Goal: Task Accomplishment & Management: Use online tool/utility

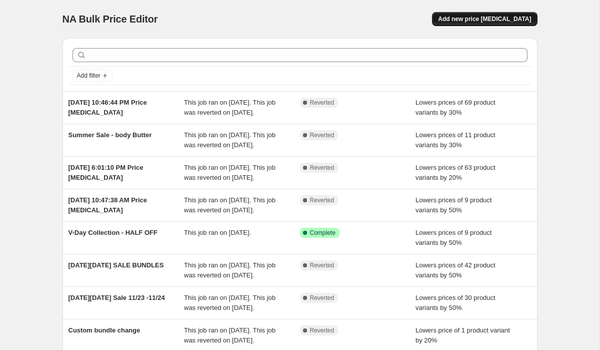
click at [468, 20] on span "Add new price [MEDICAL_DATA]" at bounding box center [484, 19] width 93 height 8
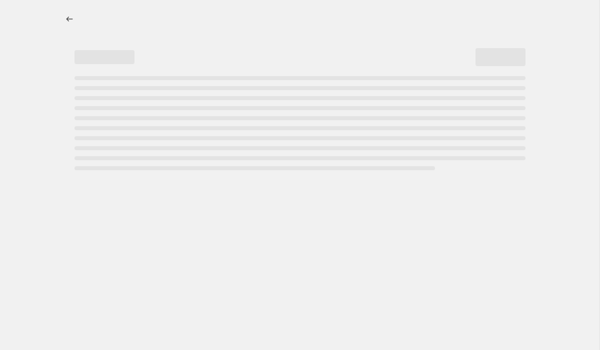
select select "percentage"
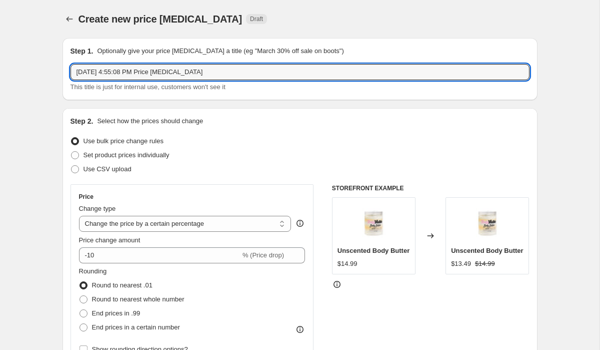
drag, startPoint x: 224, startPoint y: 75, endPoint x: 41, endPoint y: 53, distance: 183.9
type input "L"
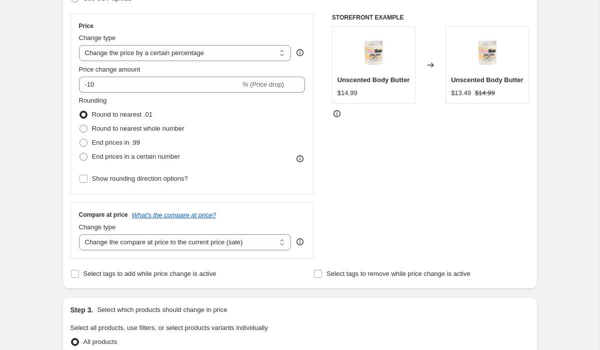
scroll to position [183, 0]
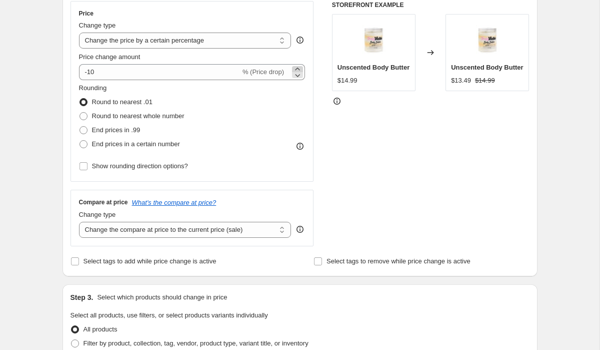
type input "[DATE] Weekend sale"
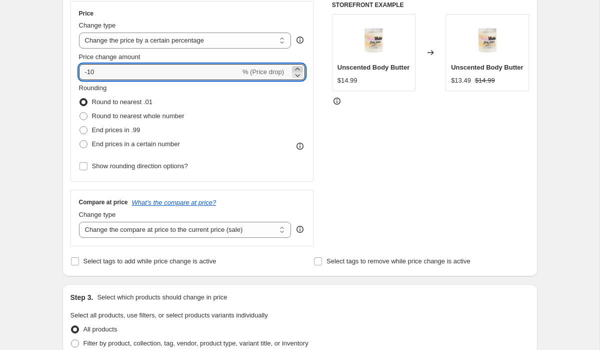
click at [297, 66] on icon at bounding box center [298, 69] width 10 height 10
click at [295, 78] on icon at bounding box center [298, 75] width 10 height 10
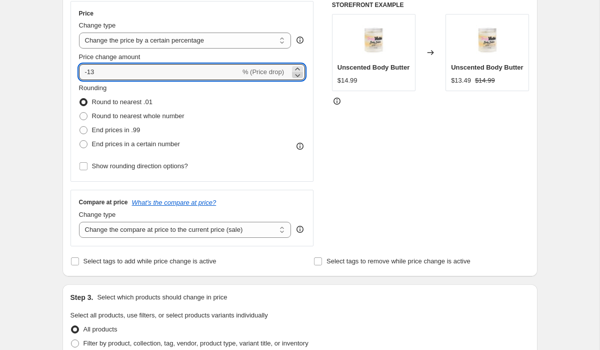
click at [295, 78] on icon at bounding box center [298, 75] width 10 height 10
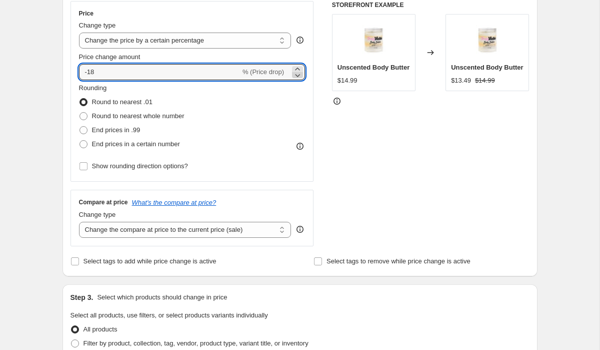
click at [295, 78] on icon at bounding box center [298, 75] width 10 height 10
type input "-20"
click at [254, 99] on div "Rounding Round to nearest .01 Round to nearest whole number End prices in .99 E…" at bounding box center [192, 117] width 227 height 68
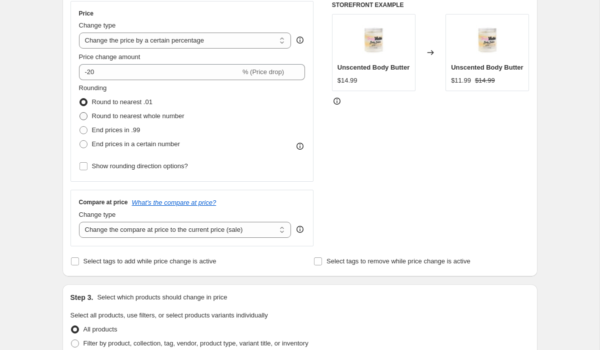
click at [128, 119] on span "Round to nearest whole number" at bounding box center [138, 116] width 93 height 8
click at [80, 113] on input "Round to nearest whole number" at bounding box center [80, 112] width 1 height 1
radio input "true"
click at [81, 133] on span at bounding box center [84, 130] width 8 height 8
click at [80, 127] on input "End prices in .99" at bounding box center [80, 126] width 1 height 1
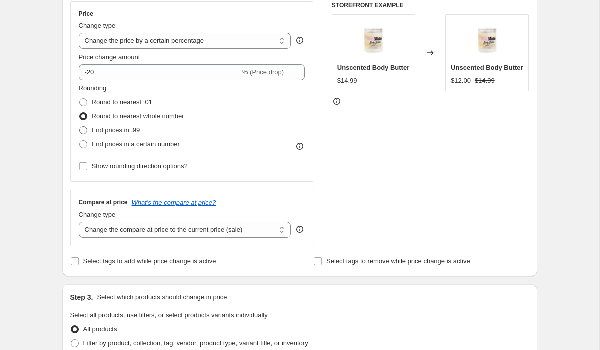
radio input "true"
click at [83, 104] on span at bounding box center [84, 102] width 8 height 8
click at [80, 99] on input "Round to nearest .01" at bounding box center [80, 98] width 1 height 1
radio input "true"
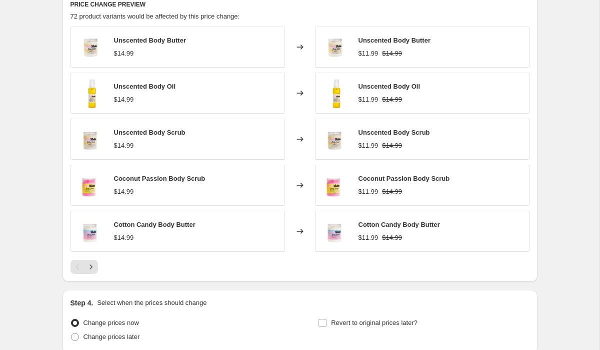
scroll to position [650, 0]
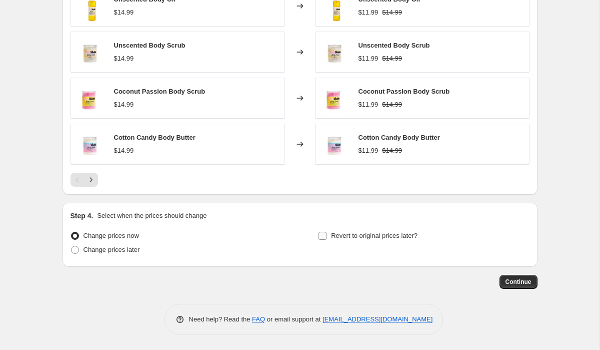
click at [344, 237] on span "Revert to original prices later?" at bounding box center [374, 236] width 87 height 8
click at [327, 237] on input "Revert to original prices later?" at bounding box center [323, 236] width 8 height 8
checkbox input "true"
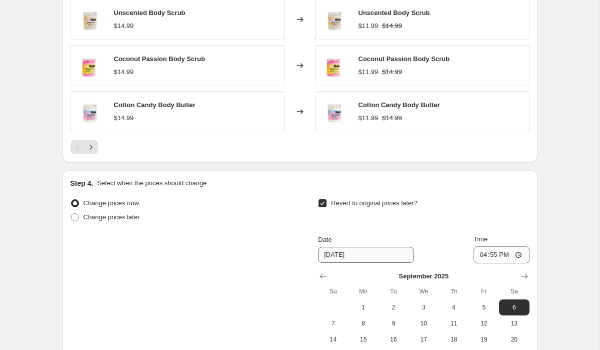
scroll to position [708, 0]
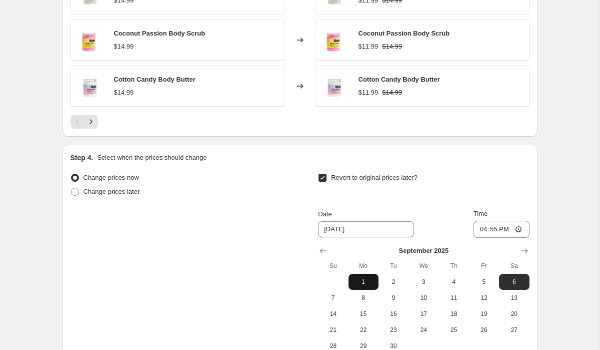
click at [367, 289] on button "1" at bounding box center [364, 282] width 30 height 16
type input "[DATE]"
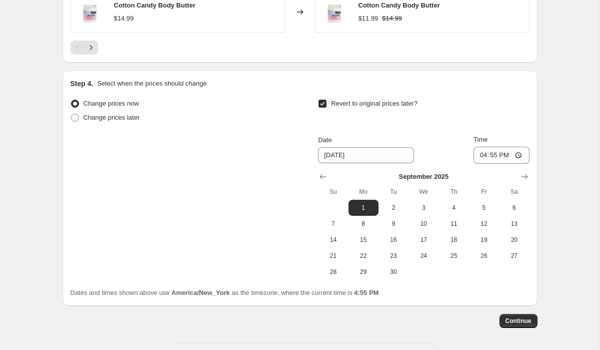
scroll to position [789, 0]
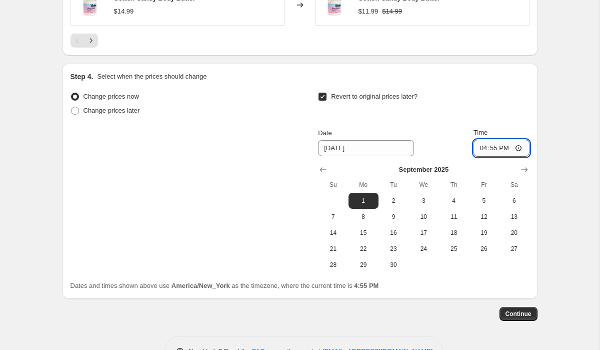
click at [506, 149] on input "16:55" at bounding box center [502, 148] width 56 height 17
click at [481, 150] on input "16:55" at bounding box center [502, 148] width 56 height 17
type input "23:59"
click at [516, 315] on span "Continue" at bounding box center [519, 314] width 26 height 8
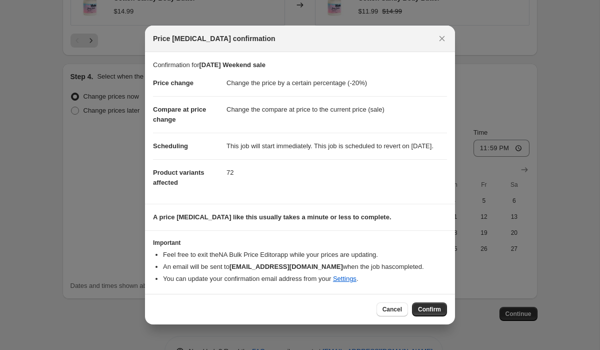
click at [421, 324] on div "Cancel Confirm" at bounding box center [300, 309] width 310 height 31
click at [421, 316] on button "Confirm" at bounding box center [429, 309] width 35 height 14
type input "[DATE] Weekend sale"
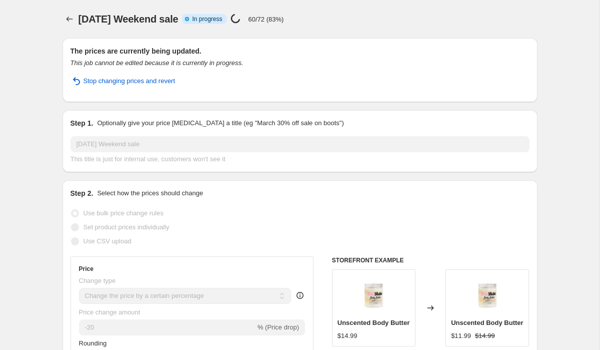
select select "percentage"
